Goal: Task Accomplishment & Management: Use online tool/utility

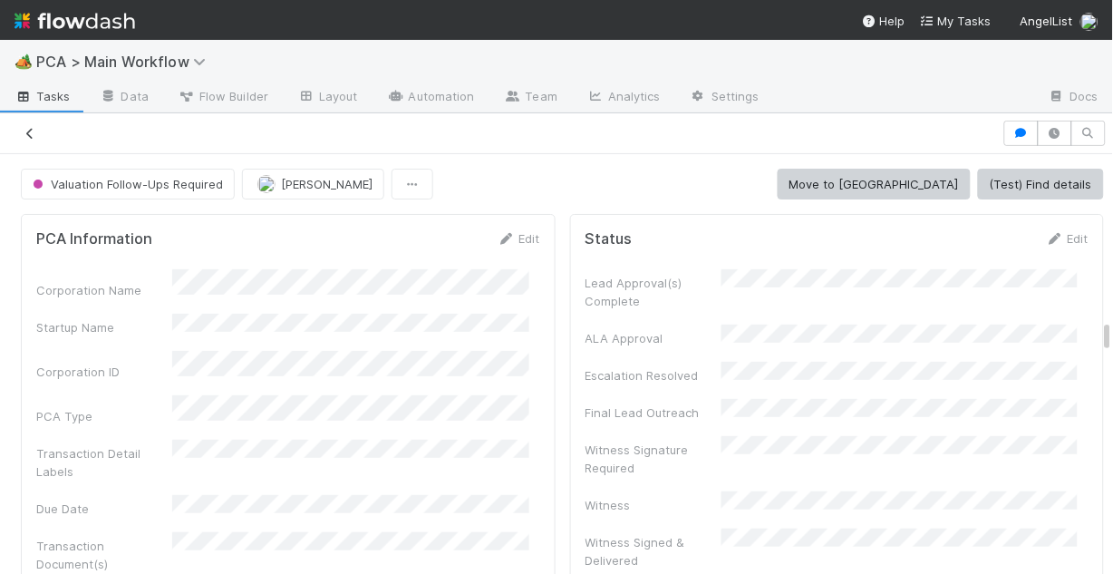
scroll to position [2321, 0]
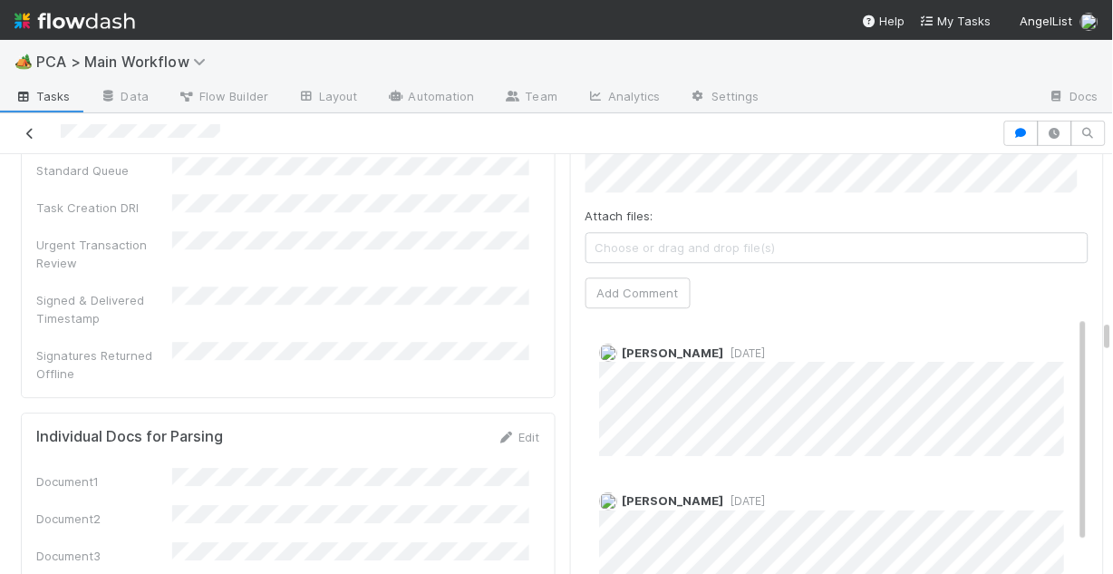
click at [23, 128] on icon at bounding box center [30, 134] width 18 height 12
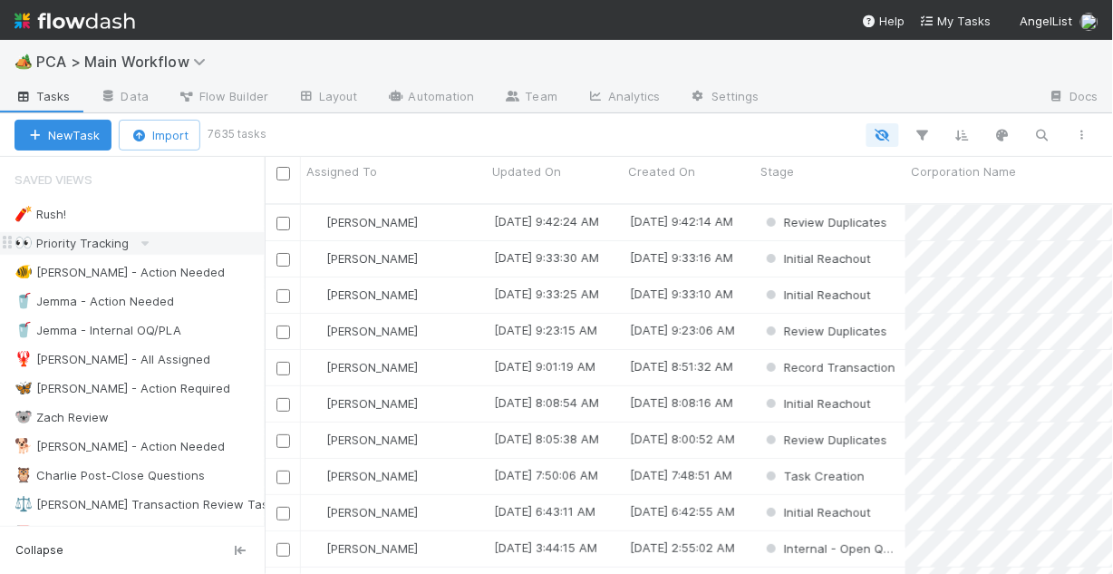
scroll to position [373, 838]
click at [169, 297] on div "🥤 Jemma - Action Needed" at bounding box center [95, 301] width 160 height 23
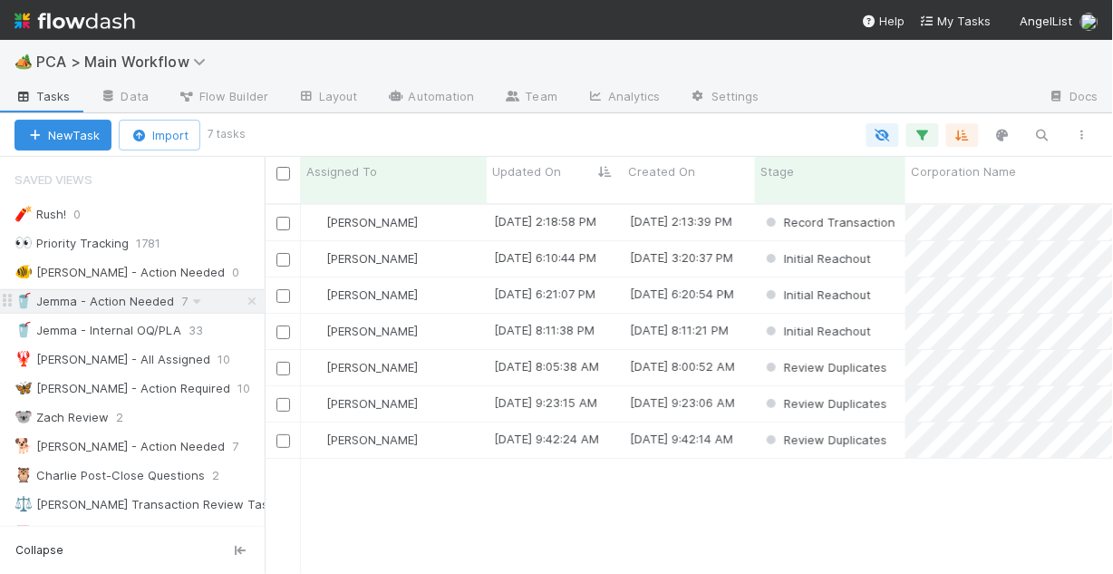
scroll to position [373, 838]
click at [111, 393] on div "🦋 [PERSON_NAME] - Action Required" at bounding box center [123, 388] width 216 height 23
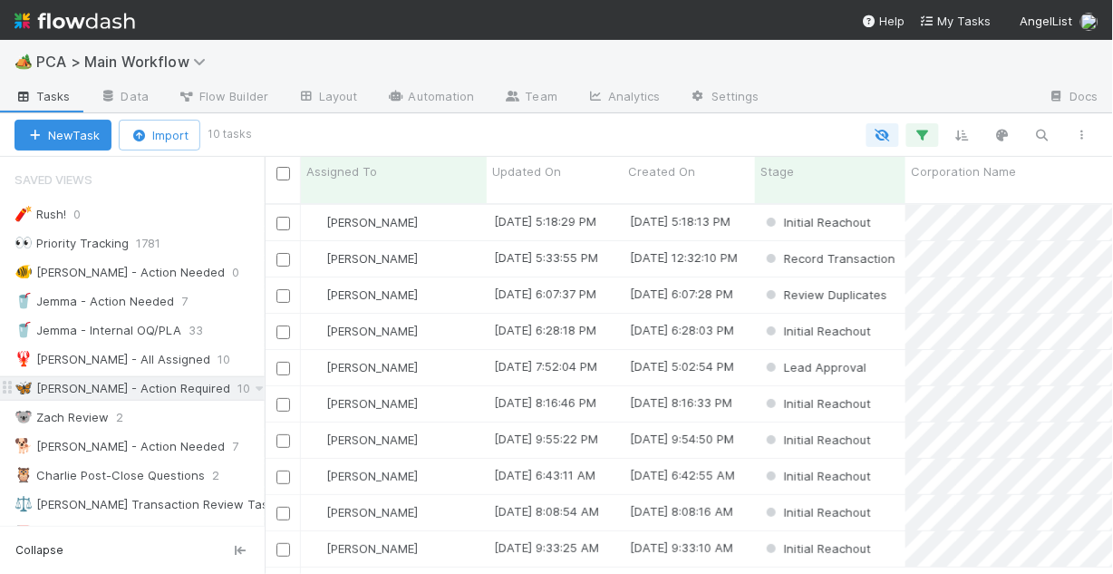
scroll to position [373, 838]
click at [55, 421] on div "🐨 Zach Review" at bounding box center [62, 417] width 94 height 23
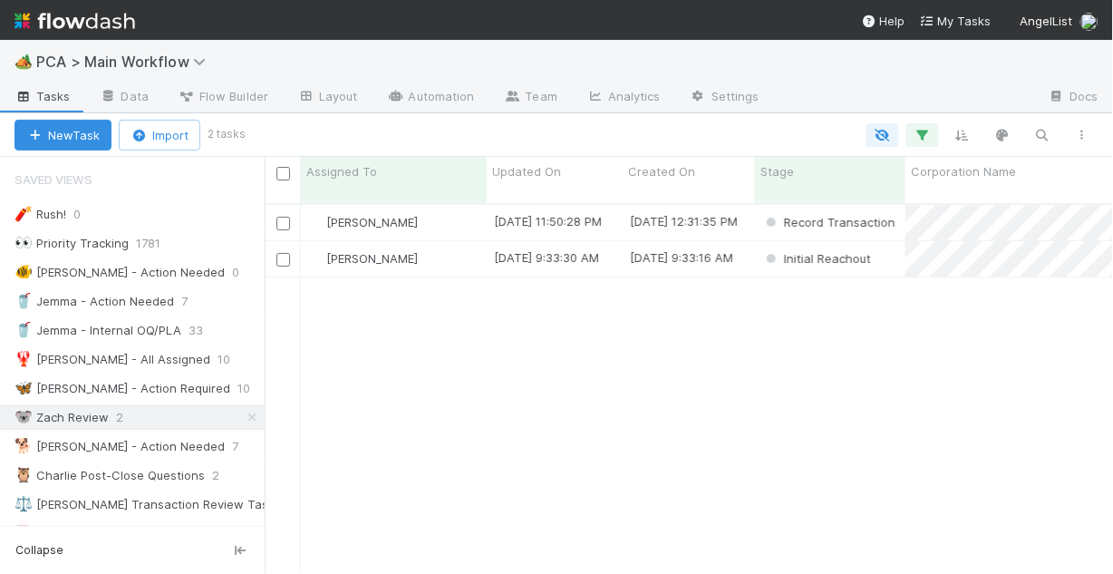
scroll to position [373, 838]
